Goal: Complete application form: Complete application form

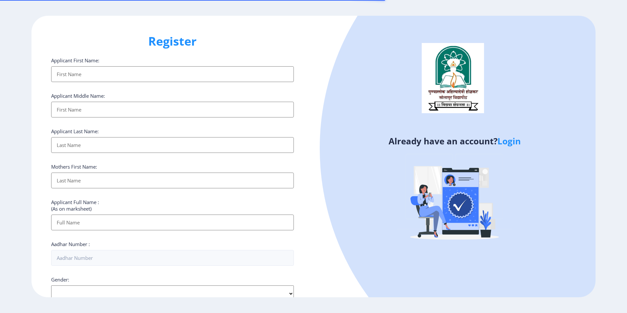
select select
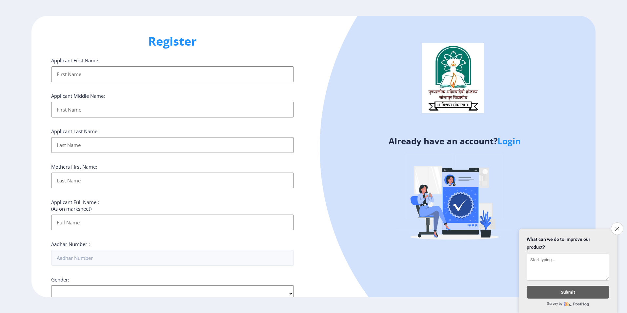
click at [116, 77] on input "Applicant First Name:" at bounding box center [172, 74] width 243 height 16
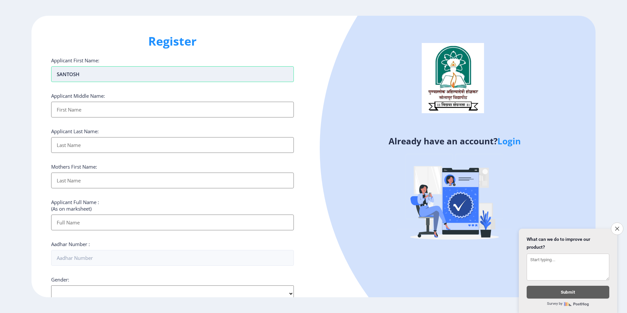
type input "SANTOSH"
type input "S"
type input "[PERSON_NAME]"
type input "GAIKWAD"
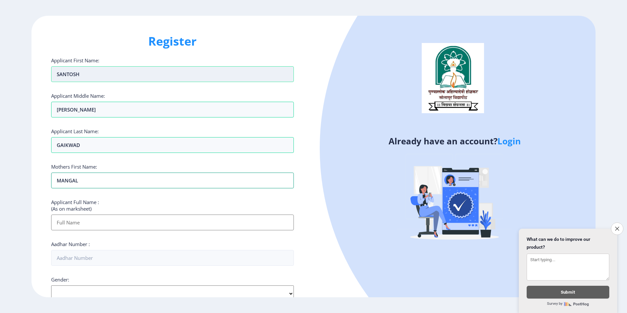
type input "MANGAL"
type input "[PERSON_NAME]"
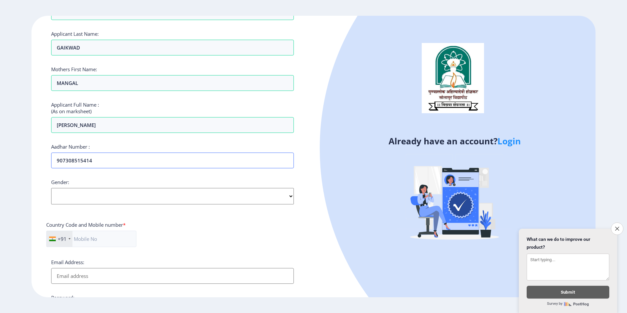
scroll to position [98, 0]
type input "907308515414"
click at [99, 195] on select "Select Gender [DEMOGRAPHIC_DATA] [DEMOGRAPHIC_DATA] Other" at bounding box center [172, 195] width 243 height 16
select select "[DEMOGRAPHIC_DATA]"
click at [51, 187] on select "Select Gender [DEMOGRAPHIC_DATA] [DEMOGRAPHIC_DATA] Other" at bounding box center [172, 195] width 243 height 16
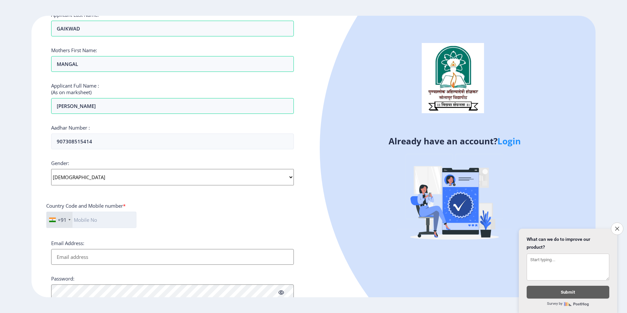
scroll to position [164, 0]
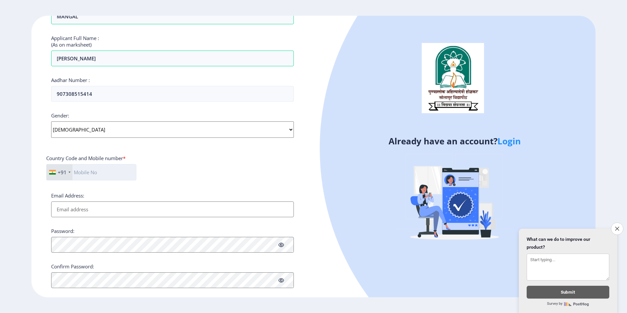
click at [97, 173] on input "text" at bounding box center [91, 172] width 90 height 16
type input "8888542958"
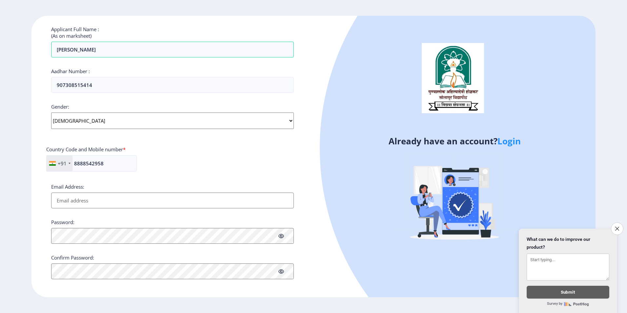
scroll to position [175, 0]
click at [620, 222] on button "Close survey" at bounding box center [618, 229] width 14 height 14
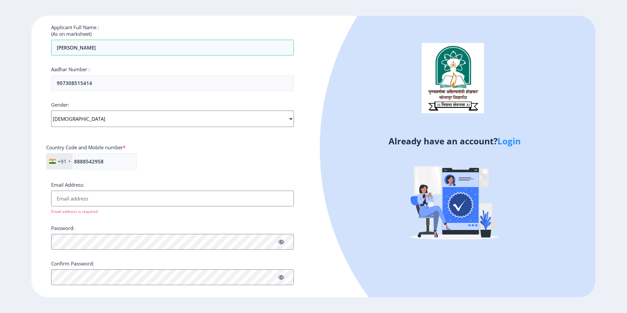
click at [129, 195] on input "Email Address:" at bounding box center [172, 199] width 243 height 16
click at [234, 171] on div "+91 [GEOGRAPHIC_DATA] ([GEOGRAPHIC_DATA]) +91 [GEOGRAPHIC_DATA] (‫[GEOGRAPHIC_D…" at bounding box center [172, 164] width 253 height 22
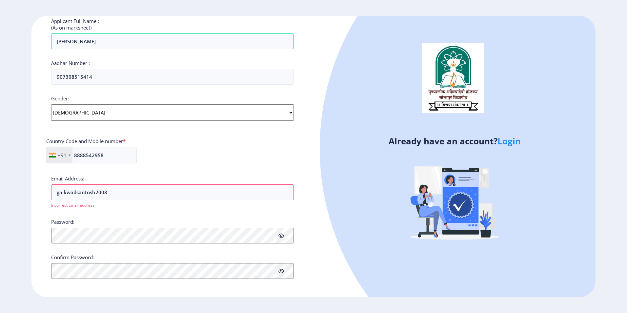
scroll to position [183, 0]
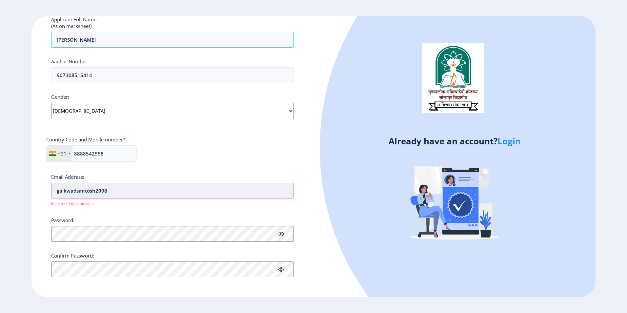
click at [140, 191] on input "gaikwadsantosh2008" at bounding box center [172, 191] width 243 height 16
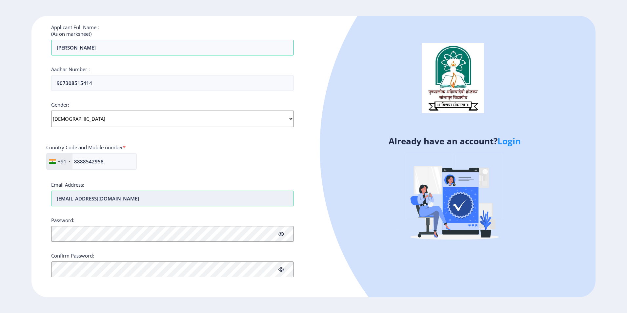
scroll to position [175, 0]
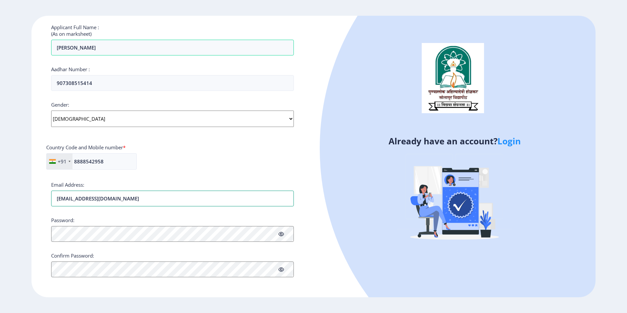
type input "[EMAIL_ADDRESS][DOMAIN_NAME]"
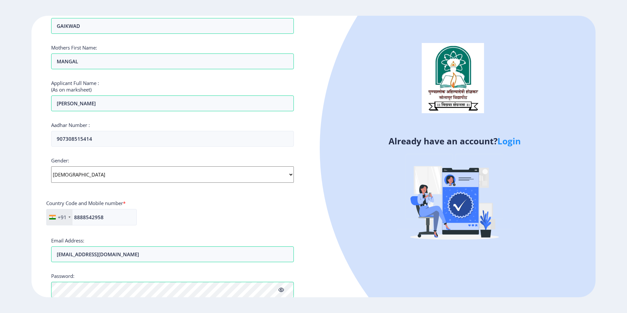
scroll to position [183, 0]
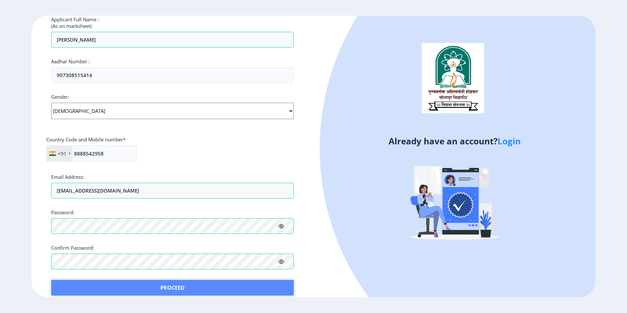
click at [63, 282] on button "Proceed" at bounding box center [172, 288] width 243 height 16
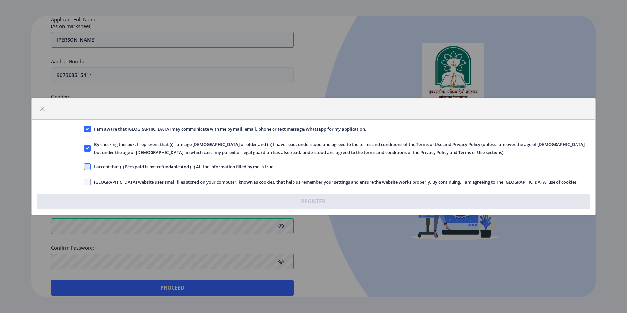
click at [90, 168] on span at bounding box center [87, 166] width 7 height 7
click at [84, 167] on input "I accept that (I) Fees paid is not refundable And (II) All the information fill…" at bounding box center [84, 167] width 0 height 0
checkbox input "true"
click at [90, 180] on span at bounding box center [87, 182] width 7 height 7
click at [84, 182] on input "[GEOGRAPHIC_DATA] website uses small files stored on your computer, known as co…" at bounding box center [84, 182] width 0 height 0
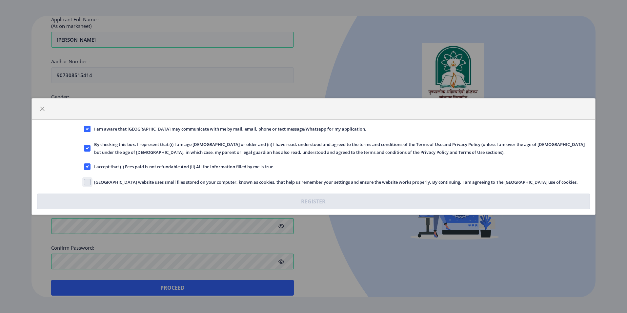
checkbox input "true"
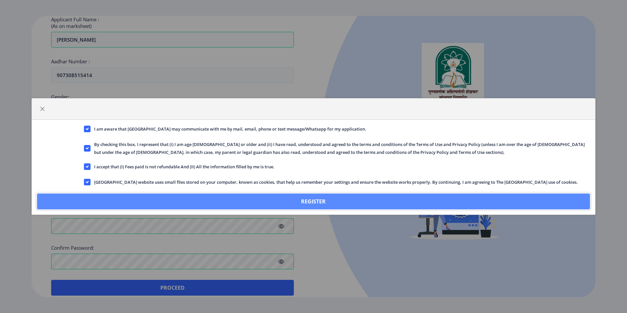
click at [230, 204] on button "Register" at bounding box center [314, 202] width 554 height 16
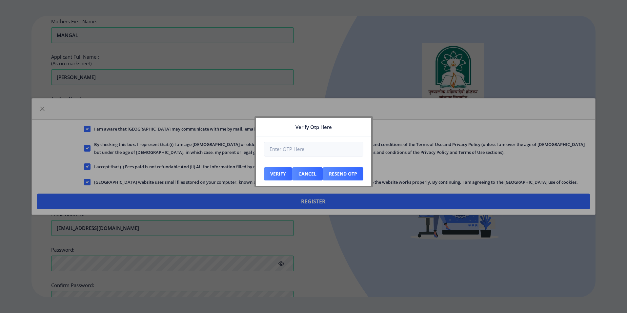
scroll to position [220, 0]
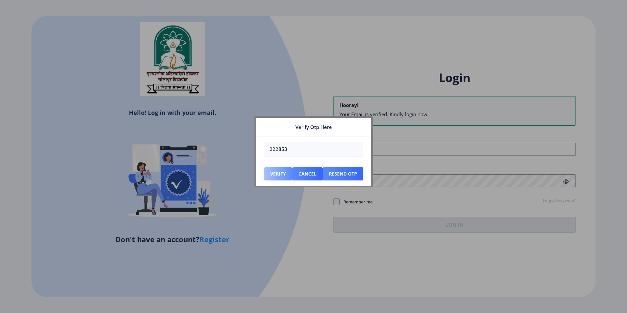
type input "222853"
click at [269, 173] on button "Verify" at bounding box center [278, 173] width 28 height 13
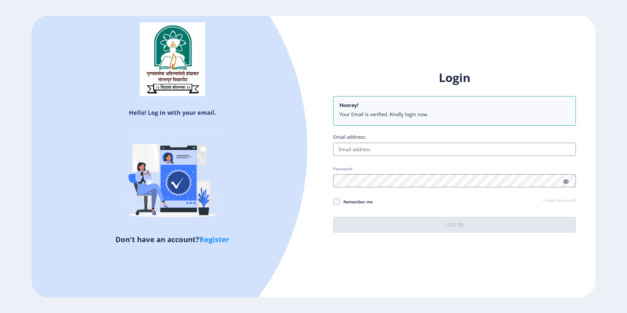
click at [366, 147] on input "Email address:" at bounding box center [454, 149] width 243 height 13
type input "[EMAIL_ADDRESS][DOMAIN_NAME]"
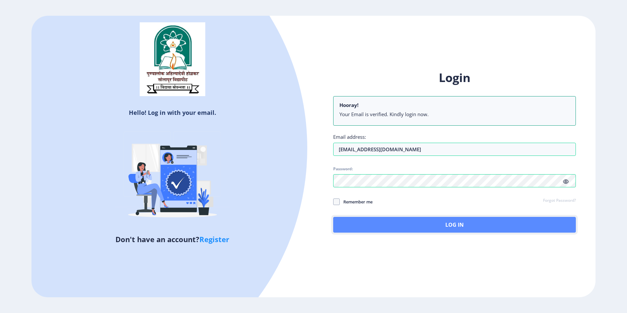
click at [436, 224] on button "Log In" at bounding box center [454, 225] width 243 height 16
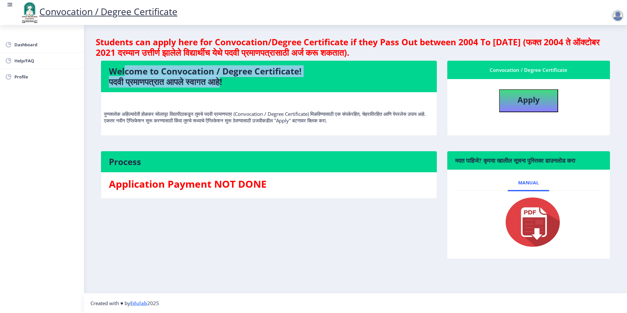
drag, startPoint x: 196, startPoint y: 74, endPoint x: 238, endPoint y: 85, distance: 43.2
click at [238, 85] on h4 "Welcome to Convocation / Degree Certificate! पदवी प्रमाणपत्रात आपले स्वागत आहे!" at bounding box center [269, 76] width 320 height 21
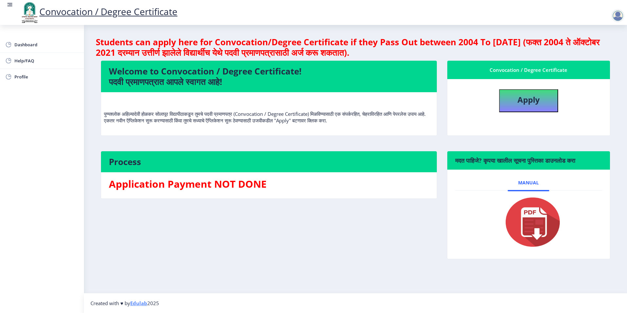
drag, startPoint x: 238, startPoint y: 85, endPoint x: 250, endPoint y: 85, distance: 12.8
click at [250, 85] on h4 "Welcome to Convocation / Degree Certificate! पदवी प्रमाणपत्रात आपले स्वागत आहे!" at bounding box center [269, 76] width 320 height 21
drag, startPoint x: 130, startPoint y: 116, endPoint x: 397, endPoint y: 118, distance: 267.8
click at [397, 118] on p "पुण्यश्लोक अहिल्यादेवी होळकर सोलापूर विद्यापीठाकडून तुमचे पदवी प्रमाणपत्र (Conv…" at bounding box center [269, 110] width 330 height 26
click at [332, 129] on nb-card-body "पुण्यश्लोक अहिल्यादेवी होळकर सोलापूर विद्यापीठाकडून तुमचे पदवी प्रमाणपत्र (Conv…" at bounding box center [269, 113] width 336 height 43
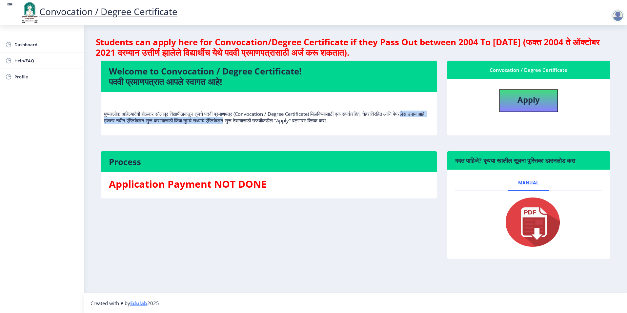
drag, startPoint x: 111, startPoint y: 121, endPoint x: 278, endPoint y: 124, distance: 166.4
click at [278, 124] on div "पुण्यश्लोक अहिल्यादेवी होळकर सोलापूर विद्यापीठाकडून तुमचे पदवी प्रमाणपत्र (Conv…" at bounding box center [269, 113] width 330 height 32
click at [366, 126] on div "पुण्यश्लोक अहिल्यादेवी होळकर सोलापूर विद्यापीठाकडून तुमचे पदवी प्रमाणपत्र (Conv…" at bounding box center [269, 113] width 330 height 32
click at [20, 45] on span "Dashboard" at bounding box center [46, 45] width 64 height 8
click at [24, 78] on span "Profile" at bounding box center [46, 77] width 64 height 8
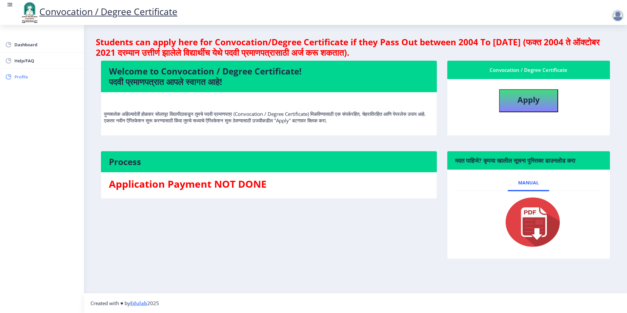
select select
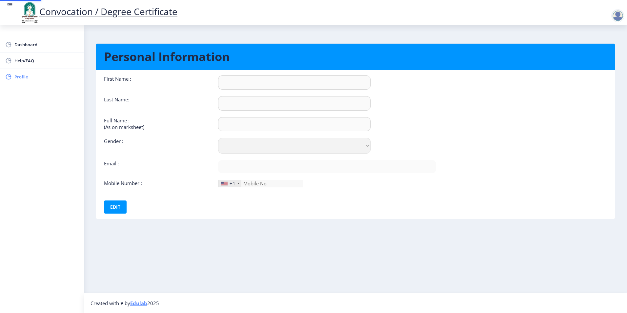
type input "SANTOSH"
type input "GAIKWAD"
type input "[PERSON_NAME]"
select select "[DEMOGRAPHIC_DATA]"
type input "[EMAIL_ADDRESS][DOMAIN_NAME]"
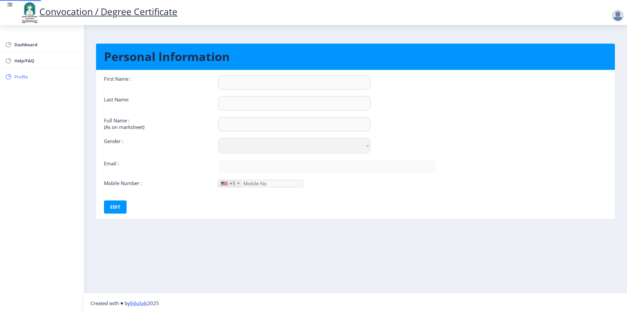
type input "8888542958"
click at [23, 46] on span "Dashboard" at bounding box center [46, 45] width 64 height 8
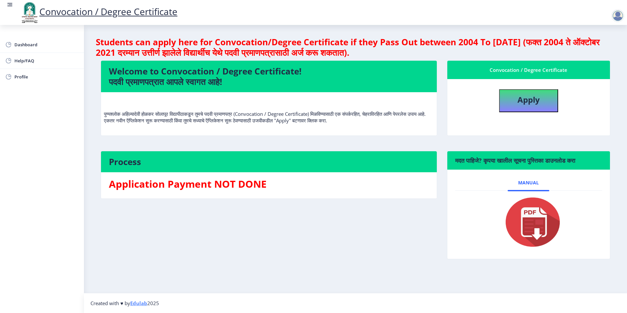
click at [530, 221] on img at bounding box center [529, 222] width 66 height 53
click at [529, 183] on span "Manual" at bounding box center [528, 182] width 21 height 5
click at [536, 211] on img at bounding box center [529, 222] width 66 height 53
click at [547, 100] on button "Apply" at bounding box center [528, 100] width 59 height 23
select select
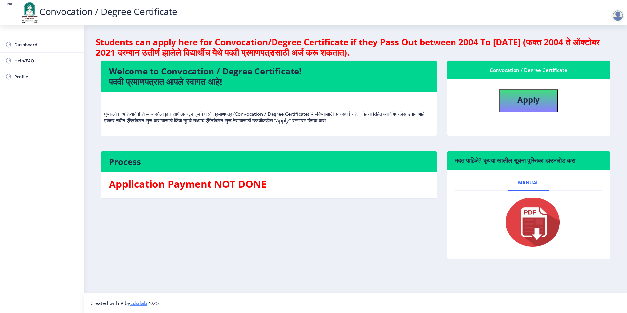
select select
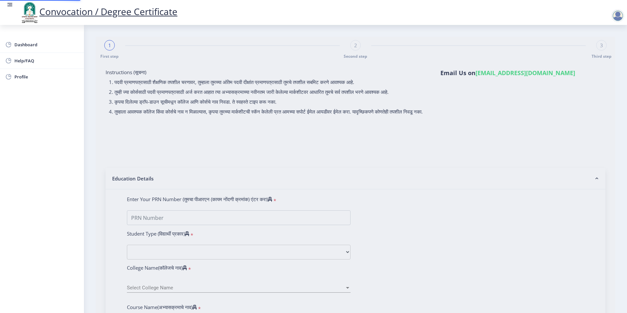
type input "[PERSON_NAME]"
type input "MANGAL"
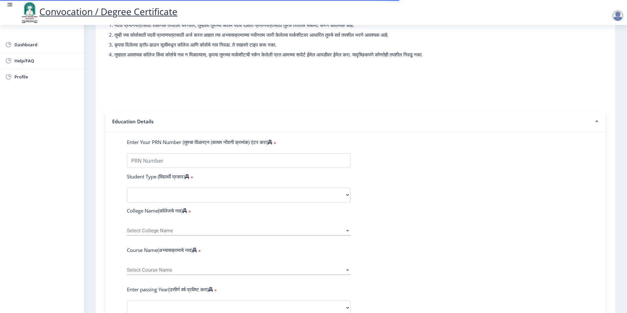
scroll to position [66, 0]
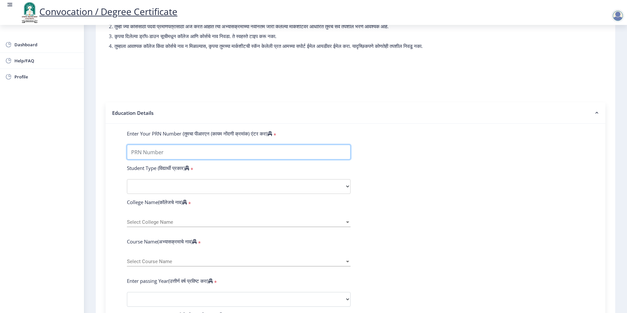
click at [200, 159] on input "Enter Your PRN Number (तुमचा पीआरएन (कायम नोंदणी क्रमांक) एंटर करा)" at bounding box center [239, 152] width 224 height 15
drag, startPoint x: 131, startPoint y: 161, endPoint x: 185, endPoint y: 170, distance: 54.5
click at [179, 168] on form "Enter Your PRN Number (तुमचा पीआरएन (कायम नोंदणी क्रमांक) एंटर करा) * Student T…" at bounding box center [355, 304] width 467 height 348
type input "2016032500109594"
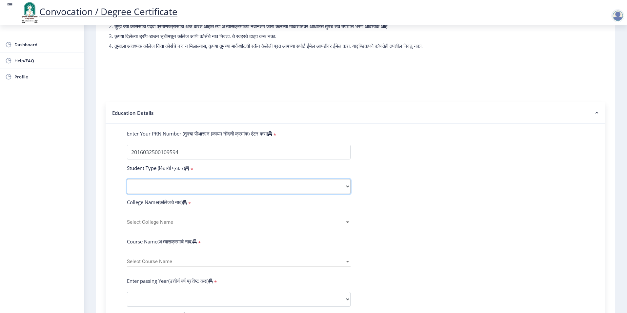
click at [158, 191] on select "Select Student Type Regular External" at bounding box center [239, 186] width 224 height 15
select select "Regular"
click at [127, 185] on select "Select Student Type Regular External" at bounding box center [239, 186] width 224 height 15
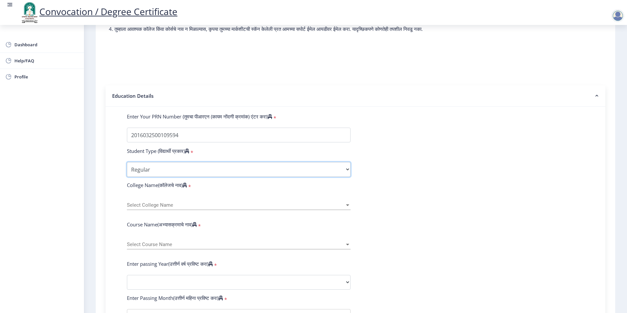
scroll to position [98, 0]
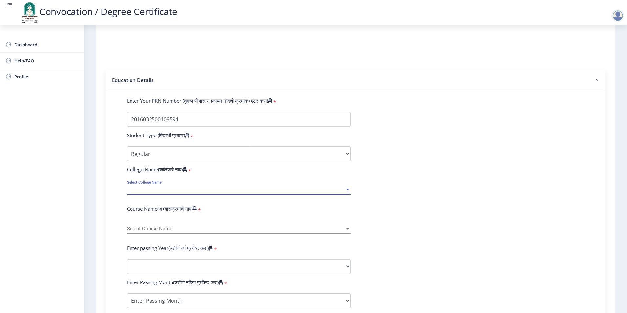
click at [166, 192] on span "Select College Name" at bounding box center [236, 190] width 218 height 6
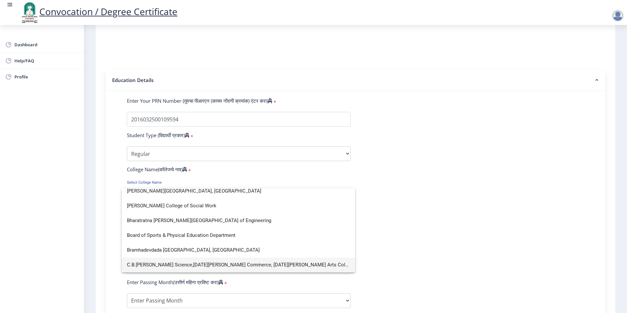
scroll to position [0, 0]
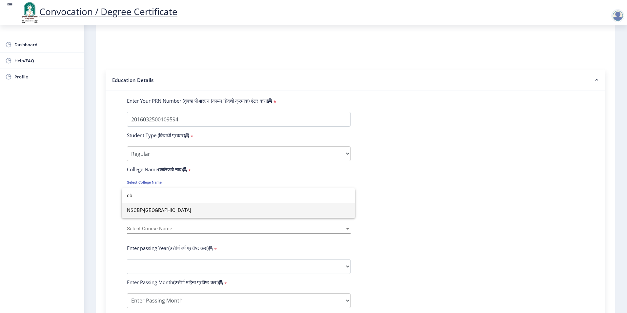
type input "c"
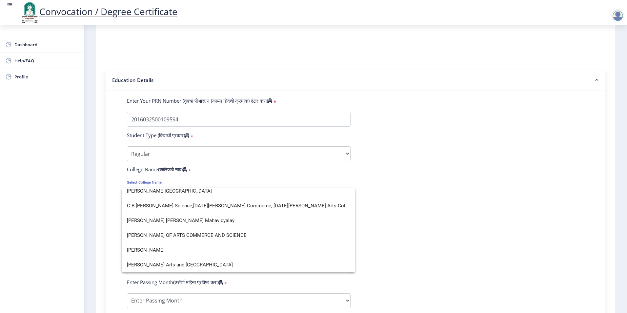
scroll to position [4, 0]
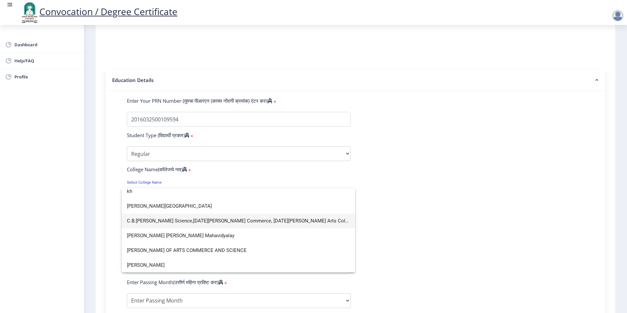
type input "kh"
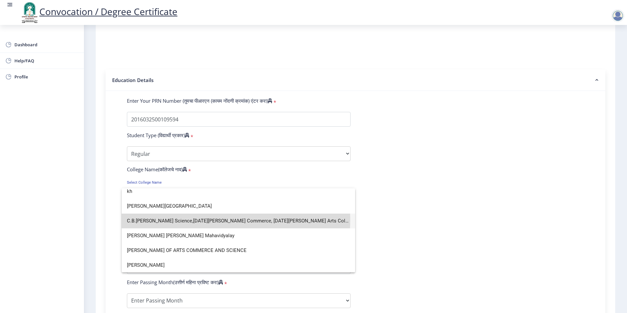
click at [206, 220] on span "C.B.[PERSON_NAME] Science,[DATE][PERSON_NAME] Commerce, [DATE][PERSON_NAME] Art…" at bounding box center [238, 221] width 223 height 15
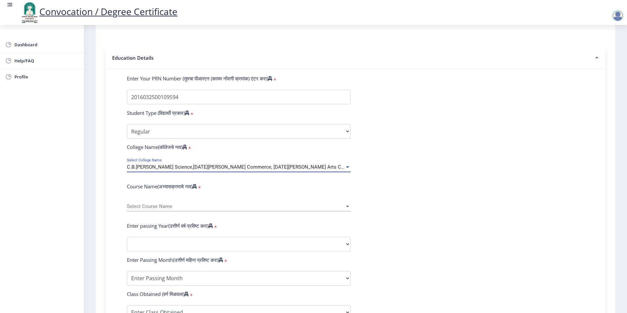
scroll to position [131, 0]
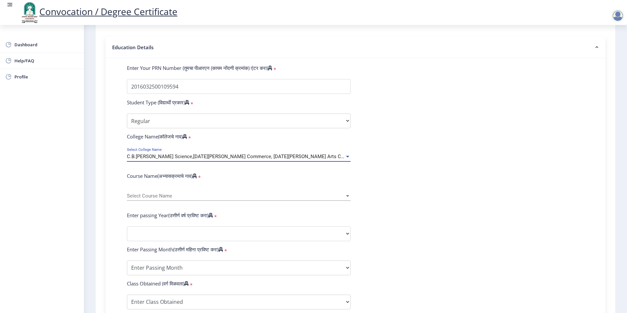
click at [181, 199] on span "Select Course Name" at bounding box center [236, 196] width 218 height 6
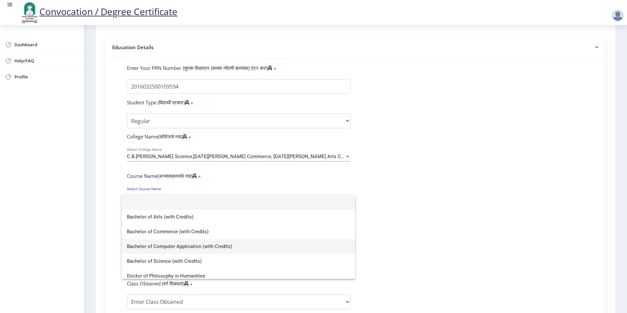
scroll to position [33, 0]
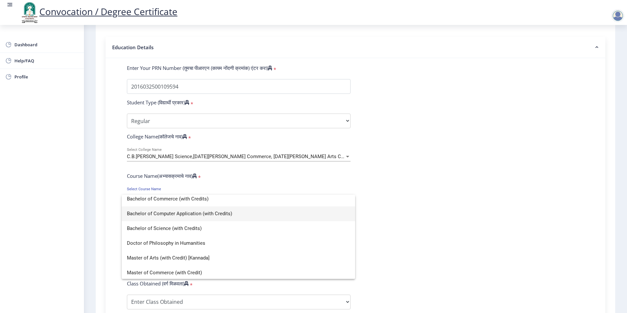
click at [180, 214] on span "Bachelor of Computer Application (with Credits)" at bounding box center [238, 213] width 223 height 15
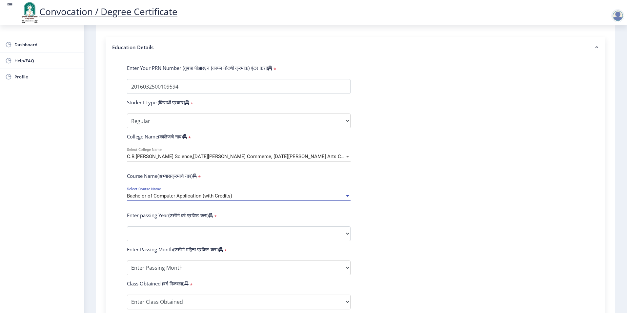
click at [201, 199] on span "Bachelor of Computer Application (with Credits)" at bounding box center [179, 196] width 105 height 6
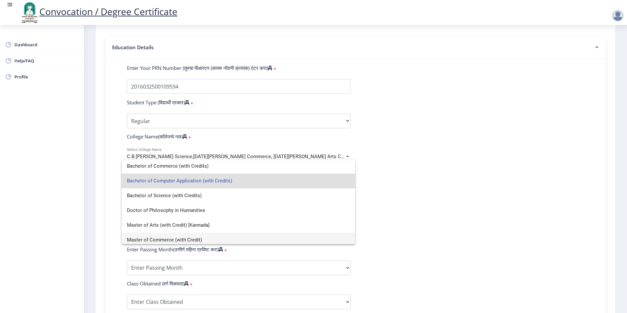
scroll to position [0, 0]
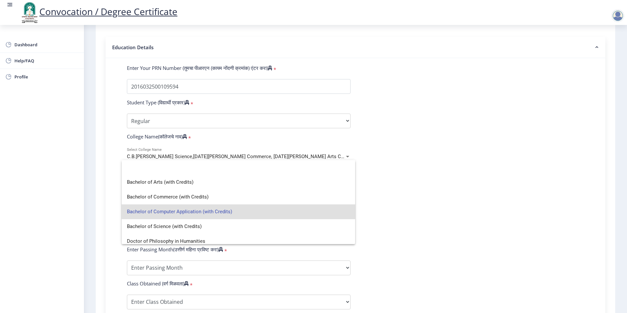
click at [246, 210] on span "Bachelor of Computer Application (with Credits)" at bounding box center [238, 211] width 223 height 15
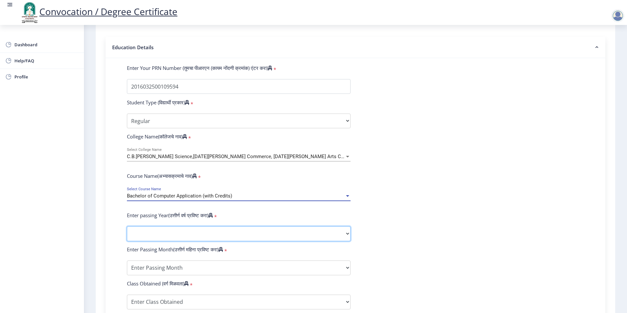
click at [167, 241] on select "2025 2024 2023 2022 2021 2020 2019 2018 2017 2016 2015 2014 2013 2012 2011 2010…" at bounding box center [239, 233] width 224 height 15
select select "2017"
click at [127, 233] on select "2025 2024 2023 2022 2021 2020 2019 2018 2017 2016 2015 2014 2013 2012 2011 2010…" at bounding box center [239, 233] width 224 height 15
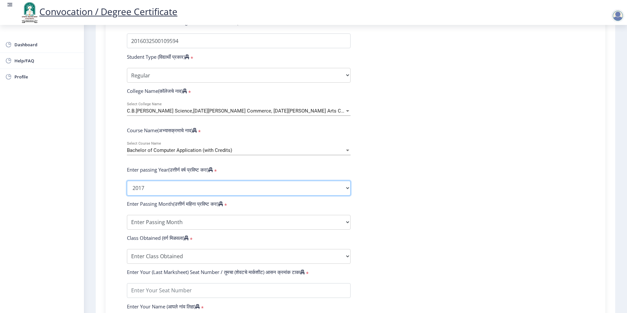
scroll to position [197, 0]
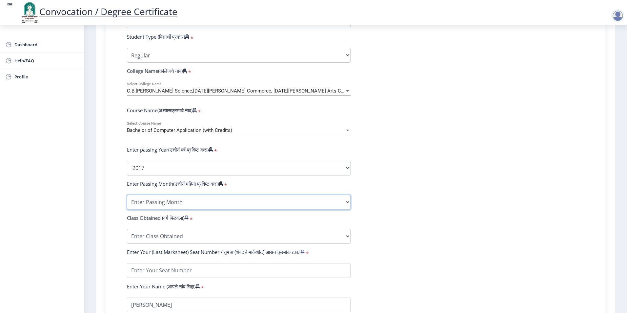
click at [154, 210] on select "Enter Passing Month March April May October November December" at bounding box center [239, 202] width 224 height 15
select select "March"
click at [127, 201] on select "Enter Passing Month March April May October November December" at bounding box center [239, 202] width 224 height 15
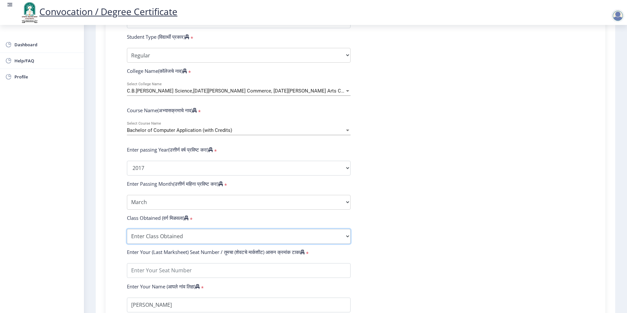
click at [156, 244] on select "Enter Class Obtained FIRST CLASS WITH DISTINCTION FIRST CLASS HIGHER SECOND CLA…" at bounding box center [239, 236] width 224 height 15
select select "Grade C"
click at [127, 235] on select "Enter Class Obtained FIRST CLASS WITH DISTINCTION FIRST CLASS HIGHER SECOND CLA…" at bounding box center [239, 236] width 224 height 15
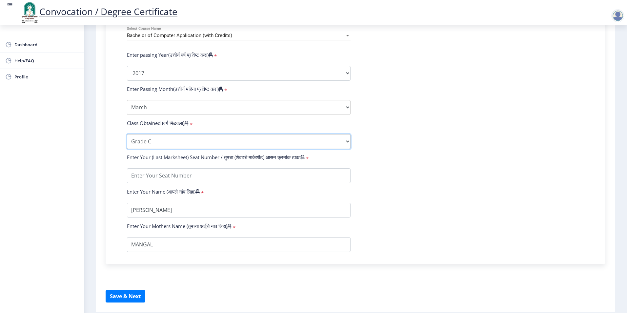
scroll to position [295, 0]
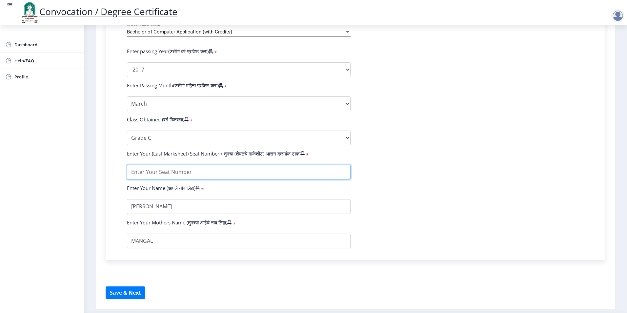
click at [164, 179] on input "textarea" at bounding box center [239, 172] width 224 height 15
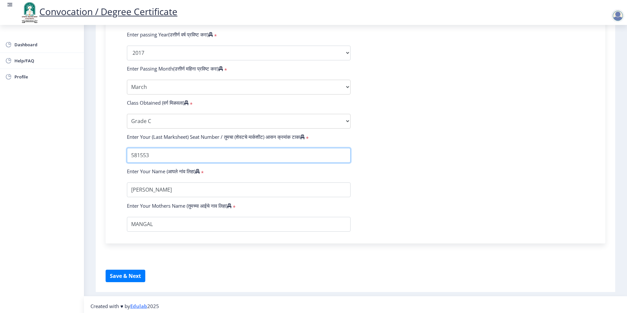
scroll to position [321, 0]
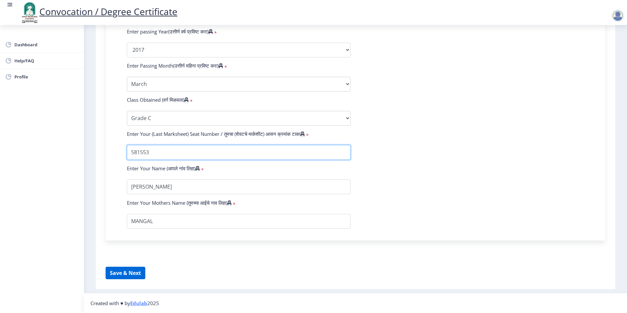
type input "581553"
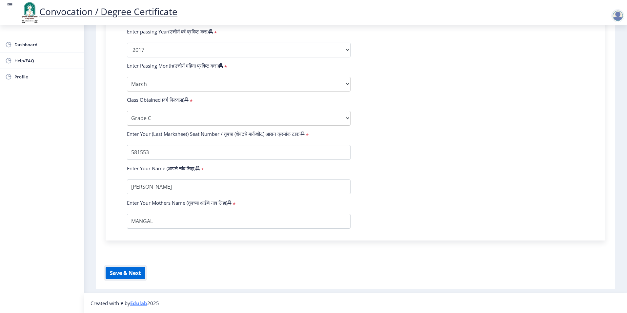
click at [126, 272] on button "Save & Next" at bounding box center [126, 273] width 40 height 12
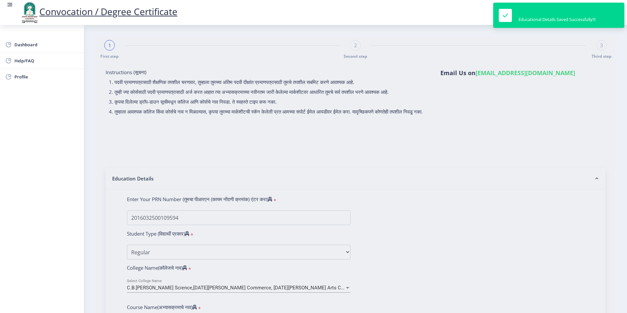
select select
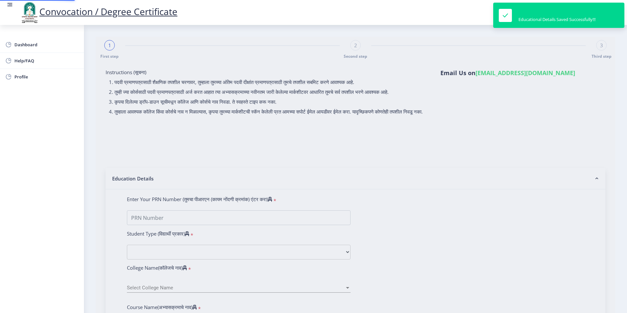
type input "[PERSON_NAME]"
type input "MANGAL"
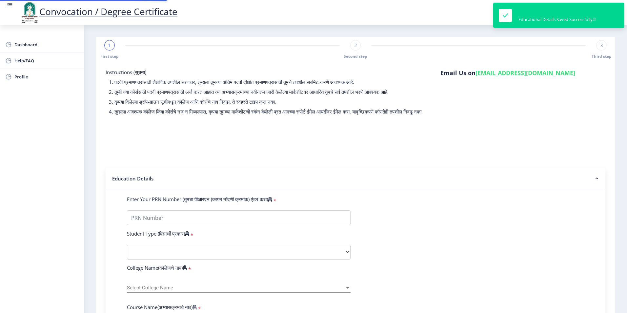
type input "2016032500109594"
select select "Regular"
select select "2017"
select select "March"
select select "Grade C"
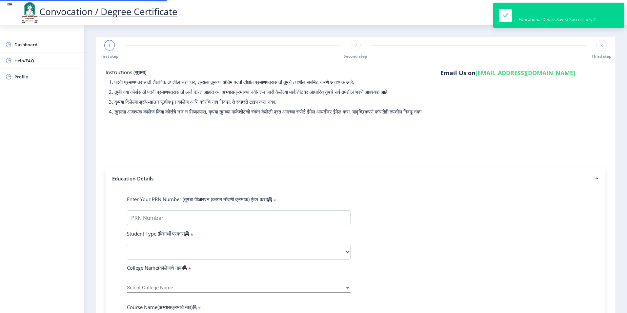
type input "581553"
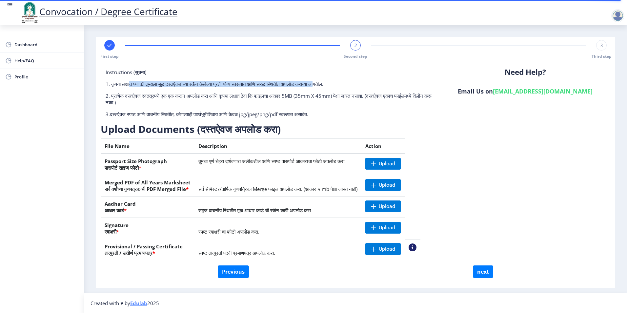
drag, startPoint x: 133, startPoint y: 87, endPoint x: 341, endPoint y: 84, distance: 208.4
click at [341, 84] on p "1. कृपया लक्षात घ्या की तुम्हाला मूळ दस्तऐवजांच्या स्कॅन केलेल्या प्रती योग्य स…" at bounding box center [271, 84] width 330 height 7
drag, startPoint x: 341, startPoint y: 84, endPoint x: 302, endPoint y: 99, distance: 42.0
click at [302, 99] on p "2. प्रत्येक दस्तऐवज स्वतंत्रपणे एक एक करून अपलोड करा आणि कृपया लक्षात ठेवा कि फ…" at bounding box center [271, 99] width 330 height 13
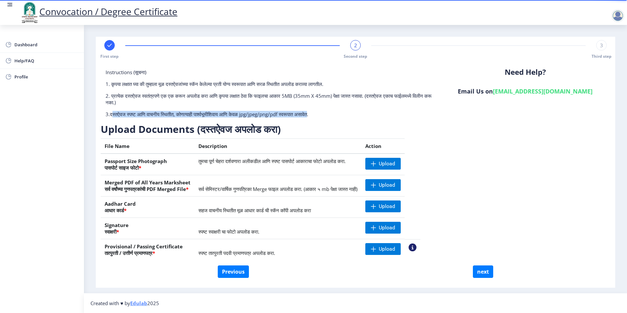
drag, startPoint x: 154, startPoint y: 116, endPoint x: 332, endPoint y: 115, distance: 178.2
click at [332, 115] on p "3.दस्तऐवज स्पष्ट आणि वाचनीय स्थितीत, कोणत्याही पार्श्वभूमीशिवाय आणि केवळ jpg/jp…" at bounding box center [271, 114] width 330 height 7
drag, startPoint x: 332, startPoint y: 115, endPoint x: 348, endPoint y: 117, distance: 15.9
click at [348, 117] on p "3.दस्तऐवज स्पष्ट आणि वाचनीय स्थितीत, कोणत्याही पार्श्वभूमीशिवाय आणि केवळ jpg/jp…" at bounding box center [271, 114] width 330 height 7
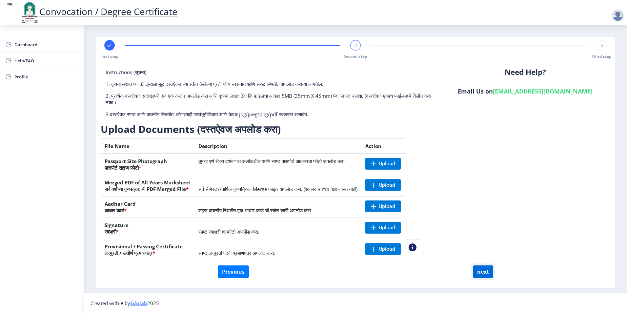
click at [486, 271] on button "next" at bounding box center [483, 271] width 20 height 12
select select
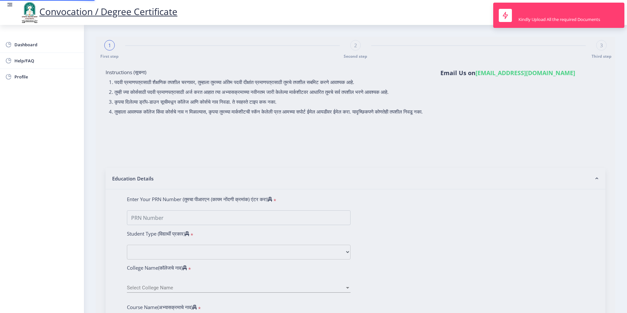
type input "2016032500109594"
select select "Regular"
select select "2017"
select select "March"
select select "Grade C"
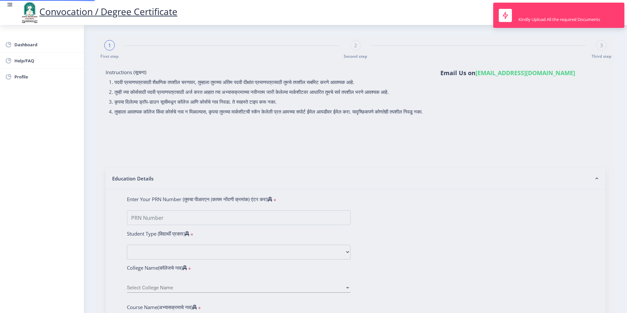
type input "581553"
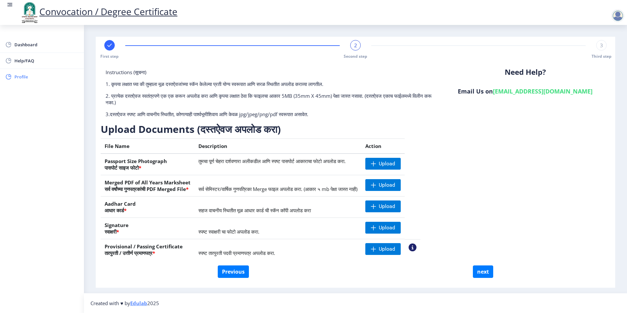
click at [17, 78] on span "Profile" at bounding box center [46, 77] width 64 height 8
select select
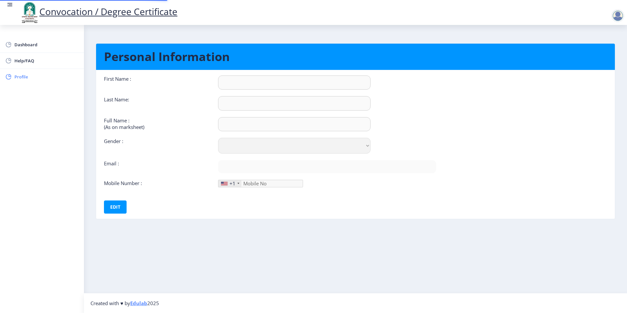
type input "SANTOSH"
type input "GAIKWAD"
type input "[PERSON_NAME]"
select select "[DEMOGRAPHIC_DATA]"
type input "[EMAIL_ADDRESS][DOMAIN_NAME]"
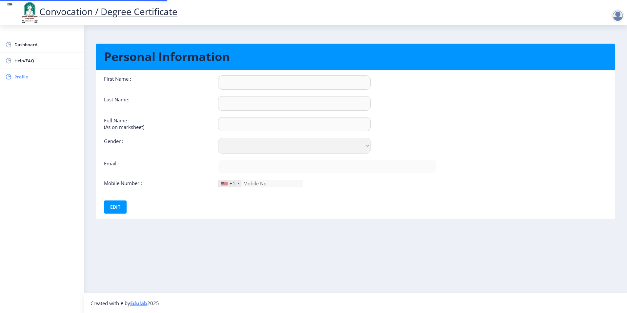
type input "8888542958"
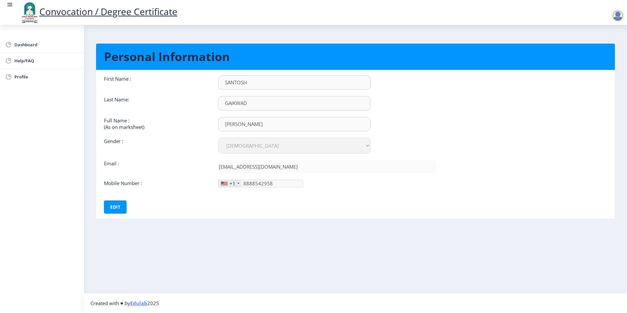
click at [239, 185] on div "+1" at bounding box center [230, 183] width 23 height 7
click at [234, 182] on div "+1" at bounding box center [233, 183] width 6 height 7
click at [110, 206] on button "Edit" at bounding box center [115, 207] width 23 height 13
click at [238, 183] on div at bounding box center [239, 183] width 2 height 1
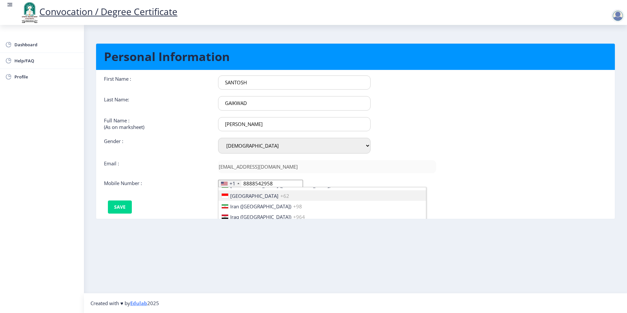
scroll to position [1017, 0]
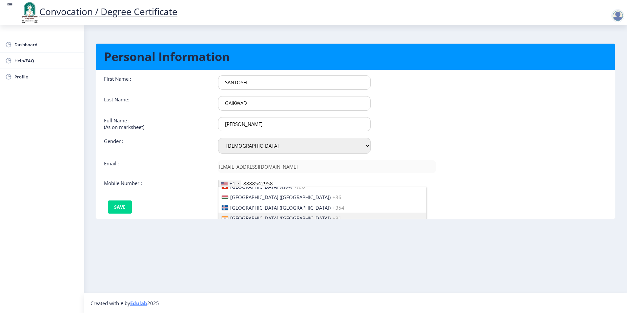
click at [249, 215] on li "[GEOGRAPHIC_DATA] ([GEOGRAPHIC_DATA]) +91" at bounding box center [323, 218] width 208 height 11
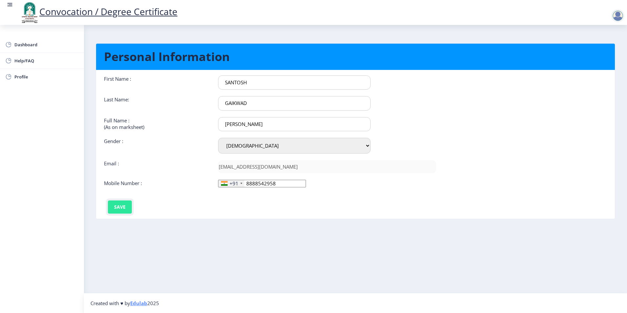
click at [119, 206] on button "Save" at bounding box center [120, 207] width 24 height 13
click at [623, 17] on div at bounding box center [618, 15] width 13 height 13
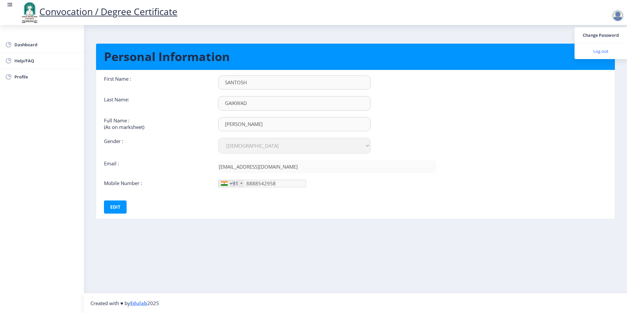
click at [604, 53] on span "Log out" at bounding box center [601, 51] width 42 height 8
